Goal: Task Accomplishment & Management: Use online tool/utility

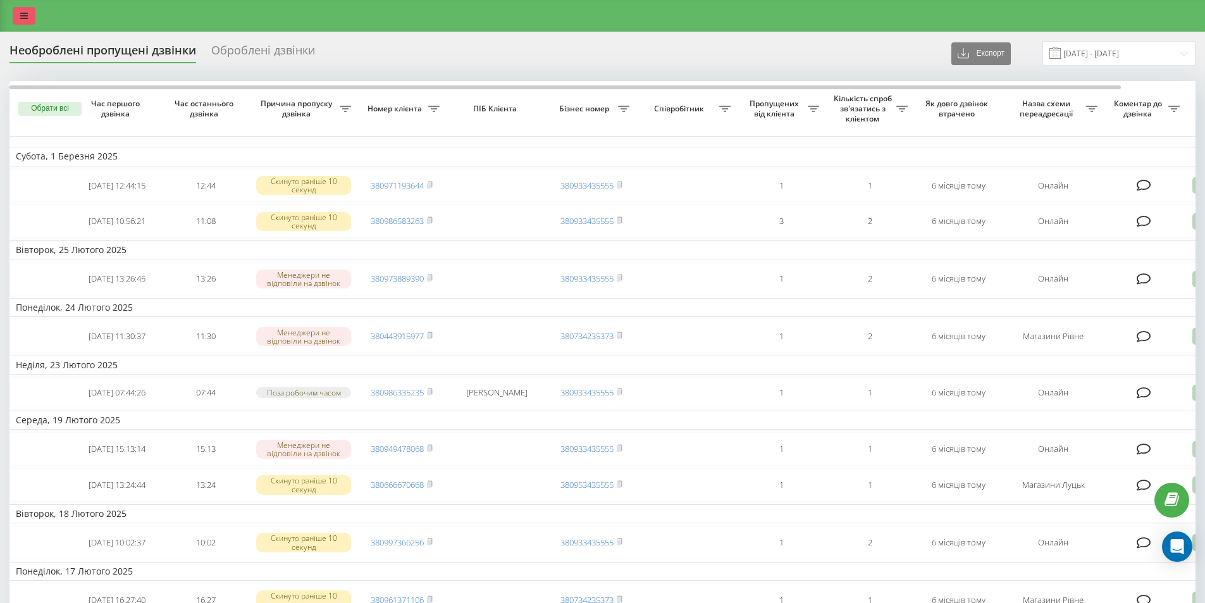
click at [25, 11] on link at bounding box center [24, 16] width 23 height 18
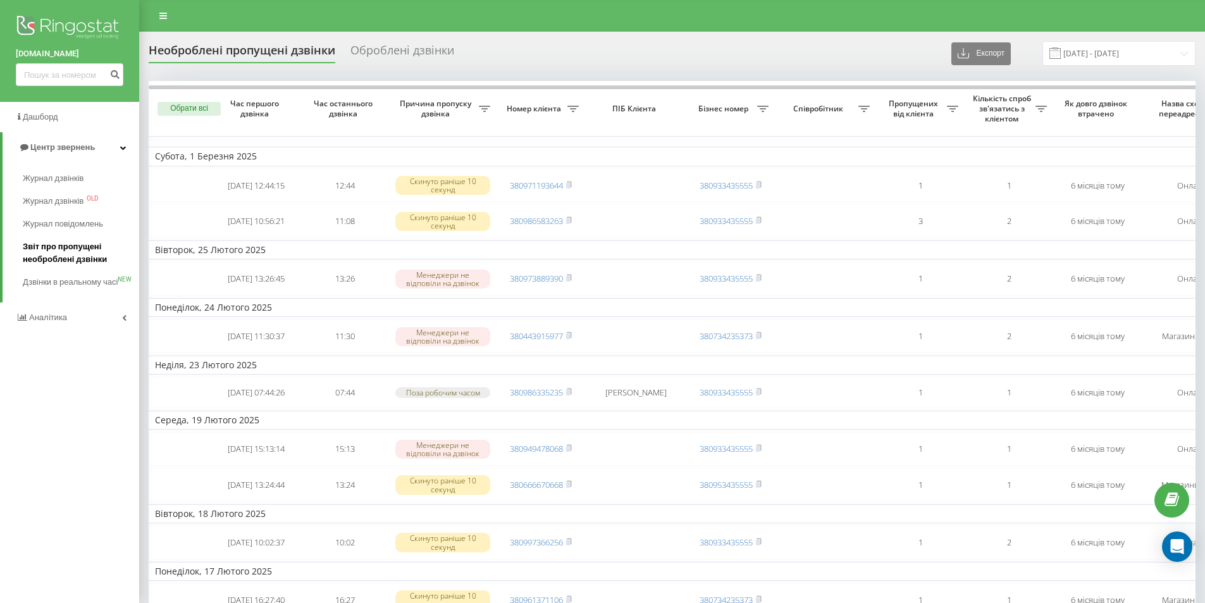
click at [72, 254] on span "Звіт про пропущені необроблені дзвінки" at bounding box center [78, 252] width 110 height 25
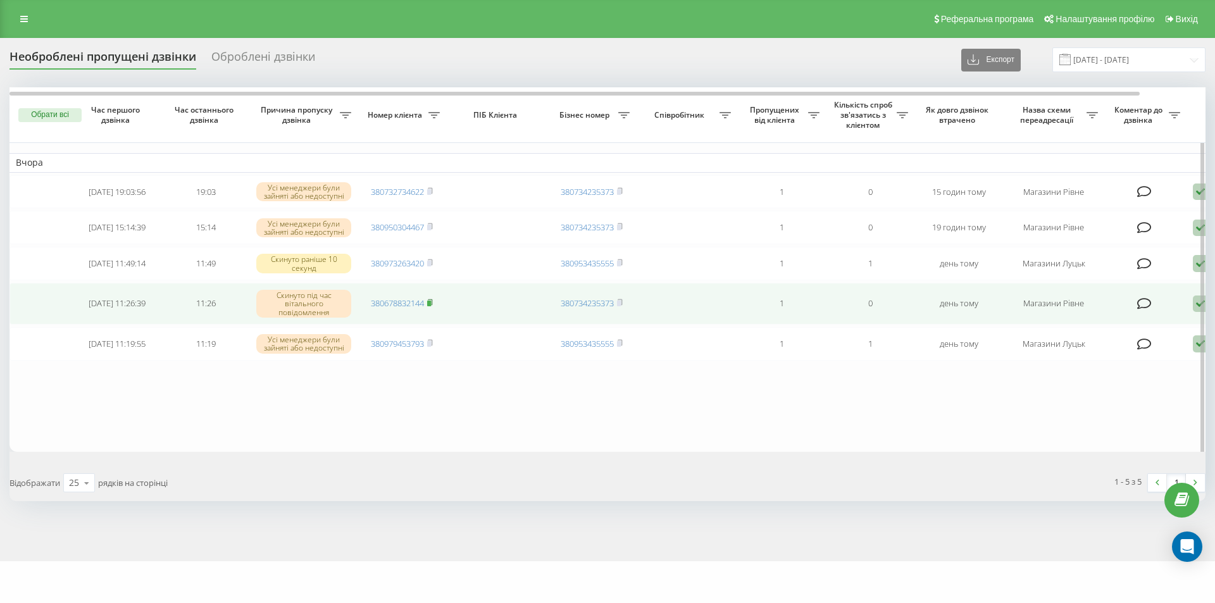
click at [432, 305] on icon at bounding box center [430, 302] width 4 height 6
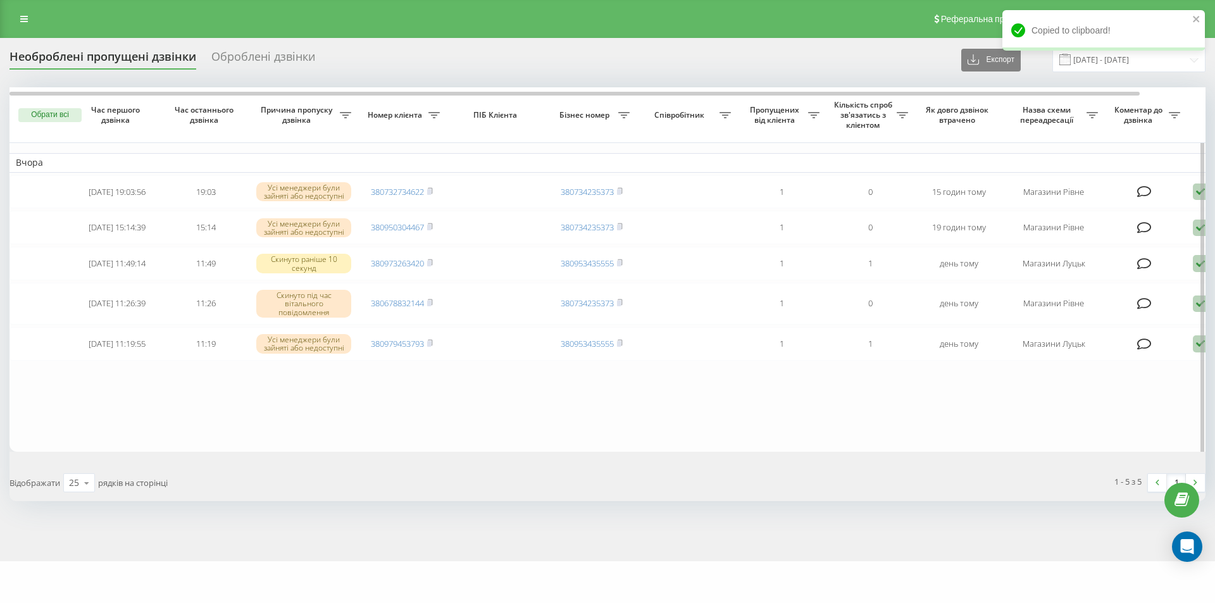
click at [315, 421] on table "Вчора 2025-08-19 19:03:56 19:03 Усі менеджери були зайняті або недоступні 38073…" at bounding box center [641, 269] width 1265 height 364
drag, startPoint x: 207, startPoint y: 413, endPoint x: 223, endPoint y: 383, distance: 34.2
click at [207, 413] on table "Вчора 2025-08-19 19:03:56 19:03 Усі менеджери були зайняті або недоступні 38073…" at bounding box center [641, 269] width 1265 height 364
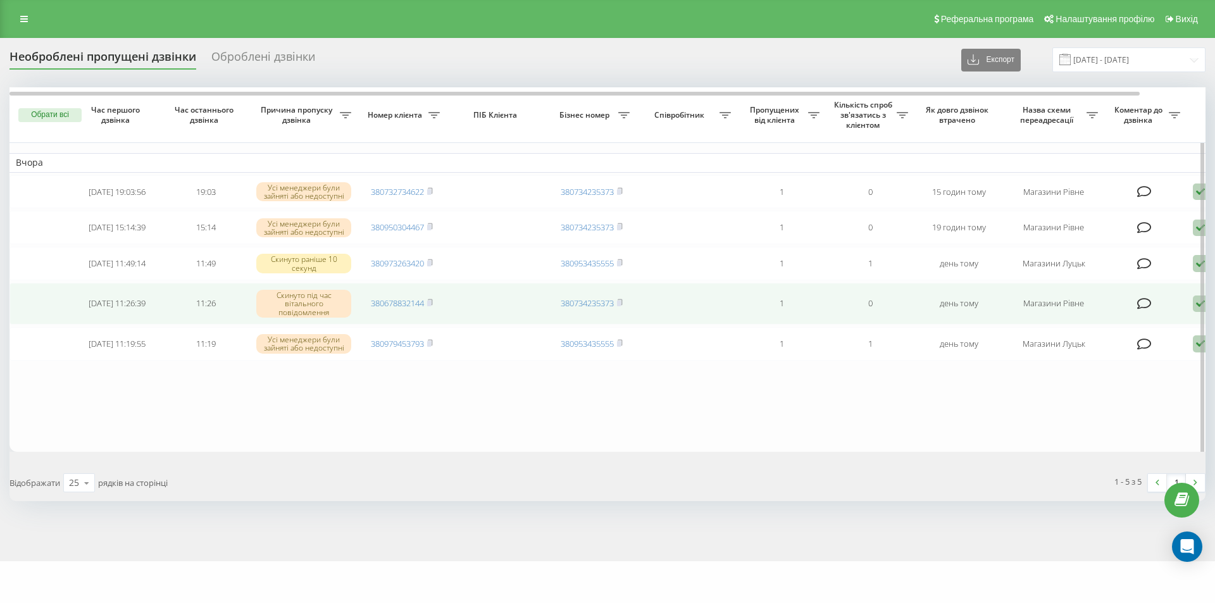
click at [1195, 312] on icon at bounding box center [1199, 303] width 15 height 17
click at [1101, 358] on div "Зв'язався з клієнтом за допомогою іншого каналу" at bounding box center [1146, 346] width 237 height 23
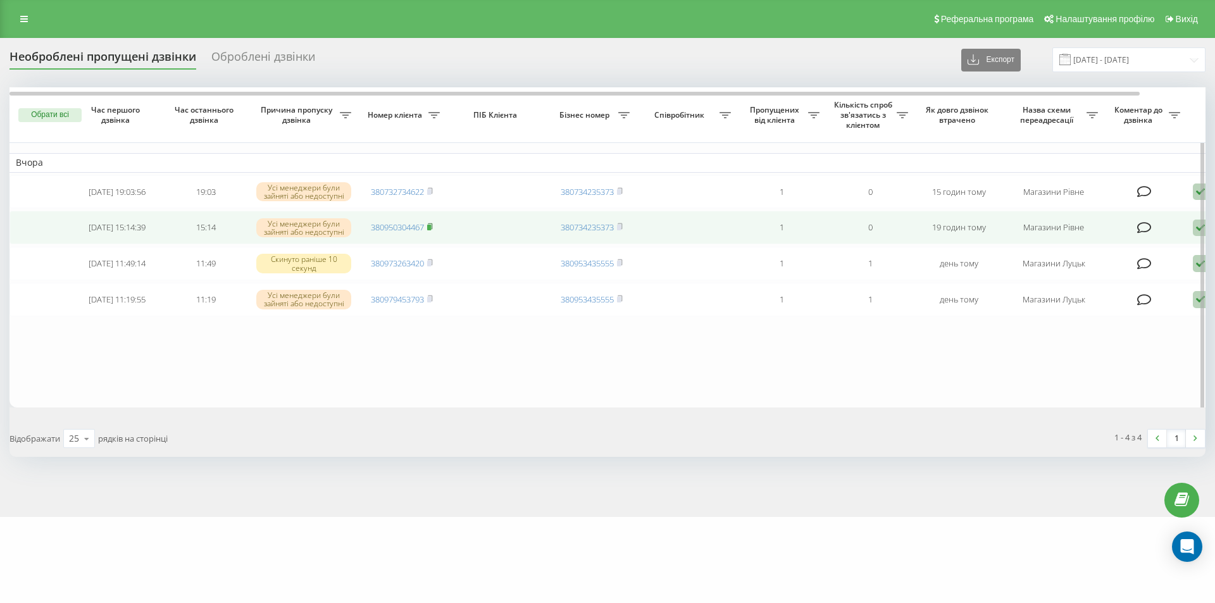
click at [431, 228] on rect at bounding box center [429, 228] width 4 height 6
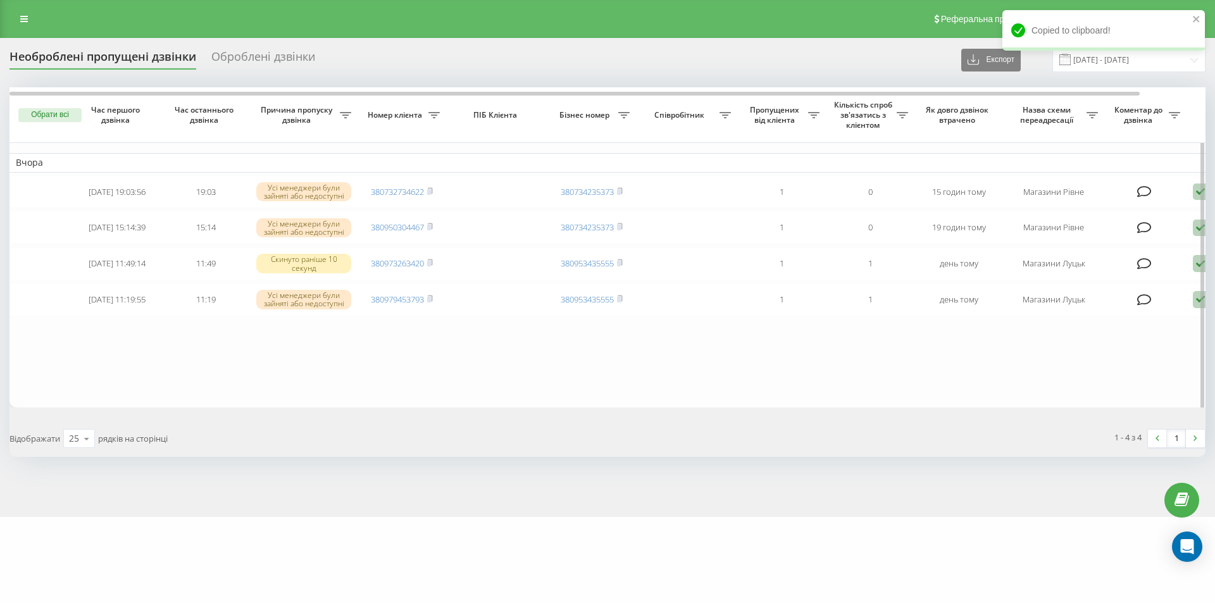
click at [268, 372] on table "Вчора 2025-08-19 19:03:56 19:03 Усі менеджери були зайняті або недоступні 38073…" at bounding box center [641, 246] width 1265 height 319
click at [1196, 232] on div at bounding box center [1200, 251] width 9 height 328
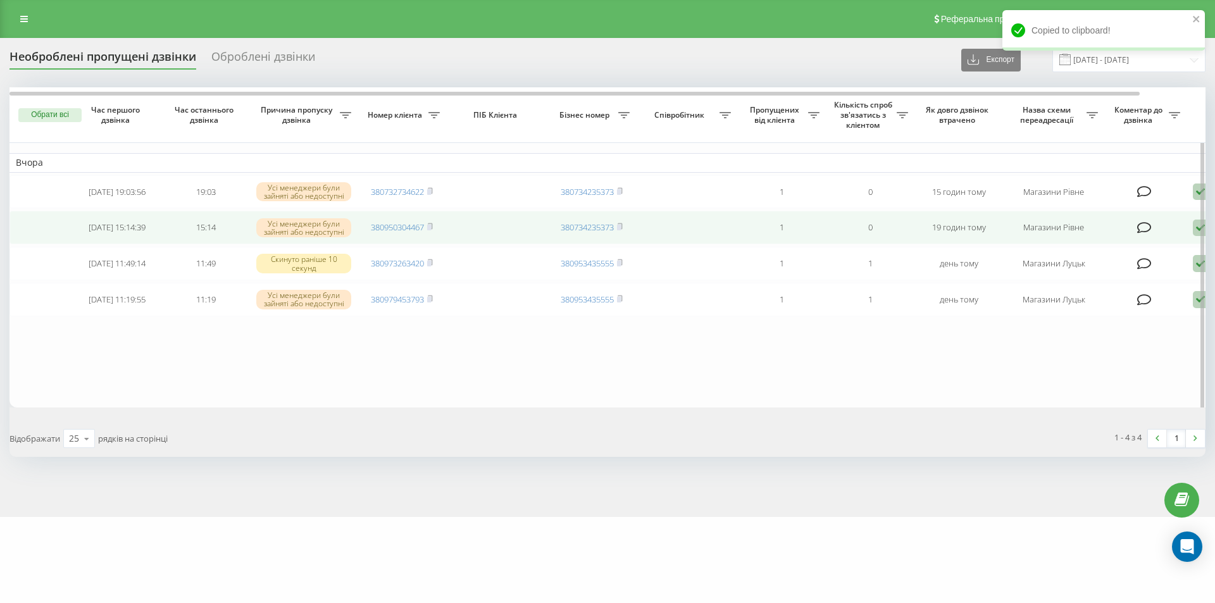
click at [1195, 233] on icon at bounding box center [1199, 228] width 15 height 17
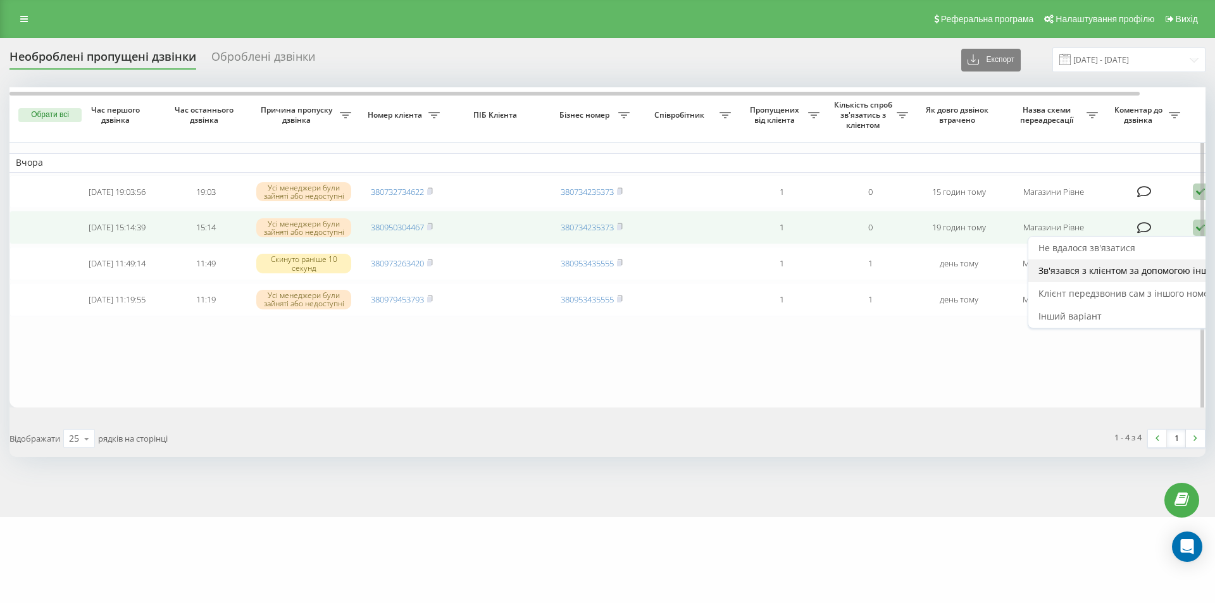
click at [1106, 276] on span "Зв'язався з клієнтом за допомогою іншого каналу" at bounding box center [1146, 270] width 216 height 12
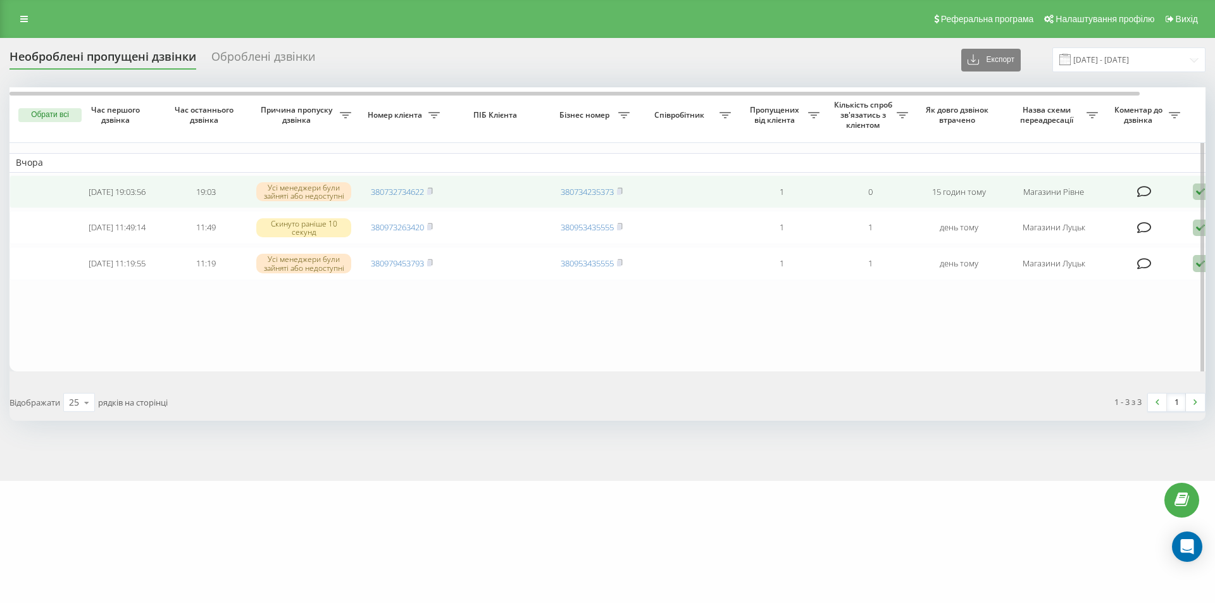
click at [435, 191] on td "380732734622" at bounding box center [401, 192] width 89 height 34
click at [430, 193] on rect at bounding box center [429, 192] width 4 height 6
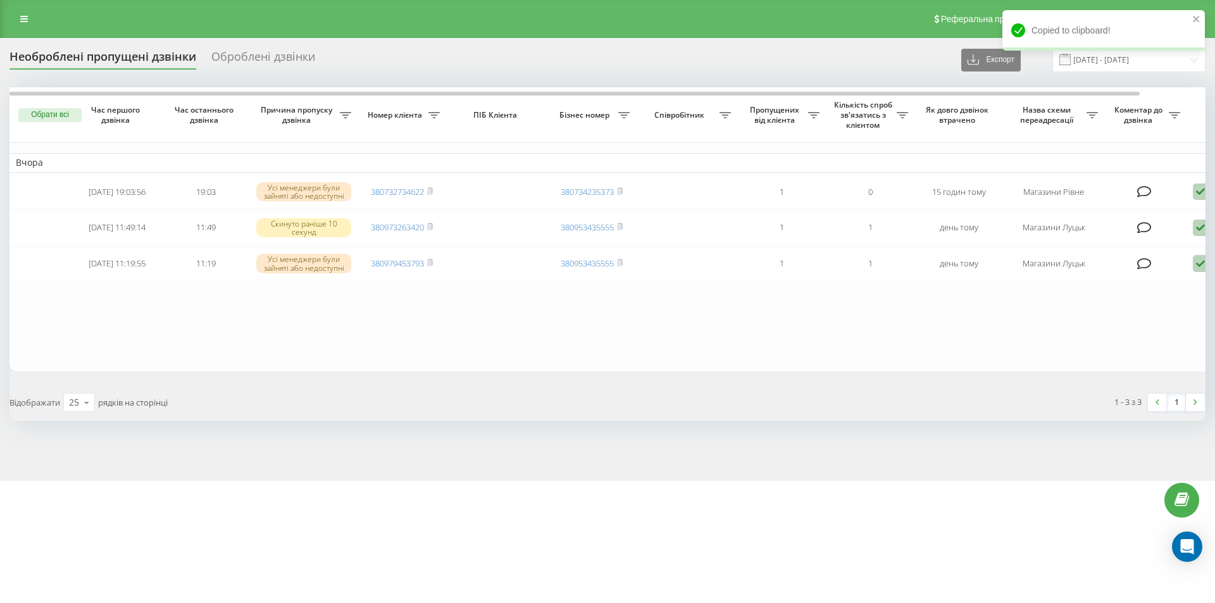
drag, startPoint x: 265, startPoint y: 454, endPoint x: 279, endPoint y: 457, distance: 14.1
click at [265, 455] on div "Необроблені пропущені дзвінки Оброблені дзвінки Експорт .csv .xlsx 20.07.2025 -…" at bounding box center [607, 259] width 1215 height 443
